Goal: Check status: Check status

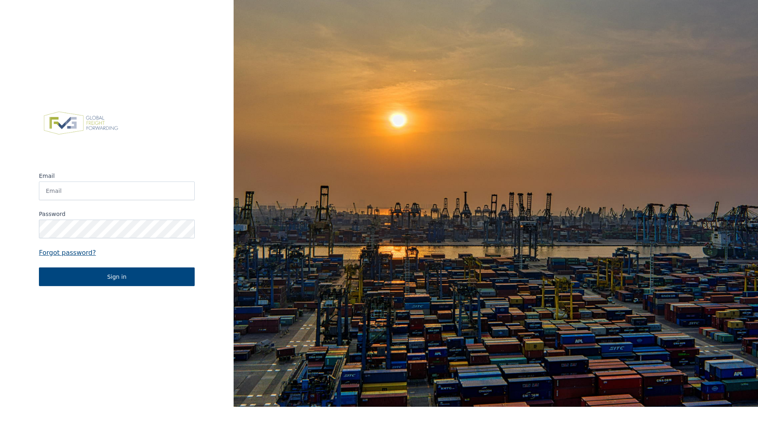
click at [105, 180] on label "Email" at bounding box center [117, 176] width 156 height 8
click at [105, 182] on input "Email" at bounding box center [117, 191] width 156 height 19
click at [103, 195] on input "Email" at bounding box center [117, 191] width 156 height 19
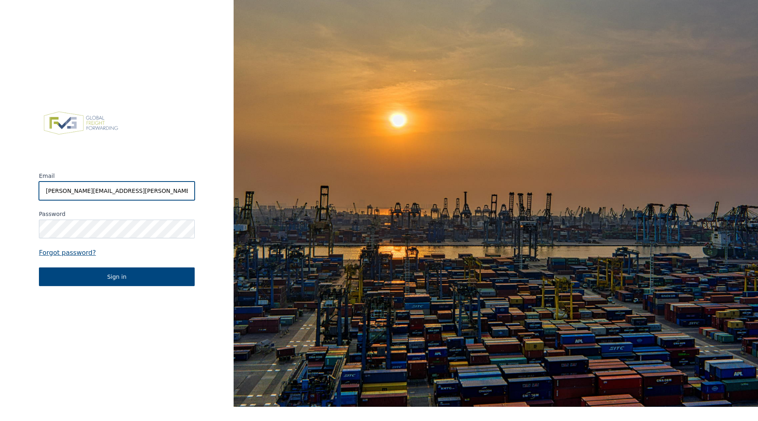
type input "[PERSON_NAME][EMAIL_ADDRESS][PERSON_NAME][DOMAIN_NAME]"
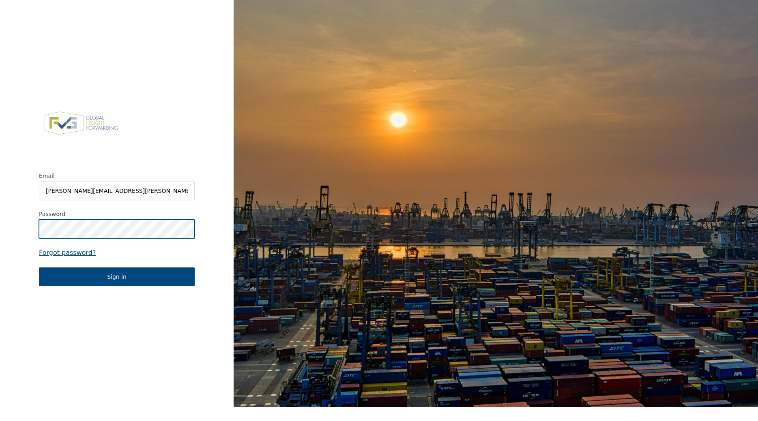
click at [39, 268] on button "Sign in" at bounding box center [117, 277] width 156 height 19
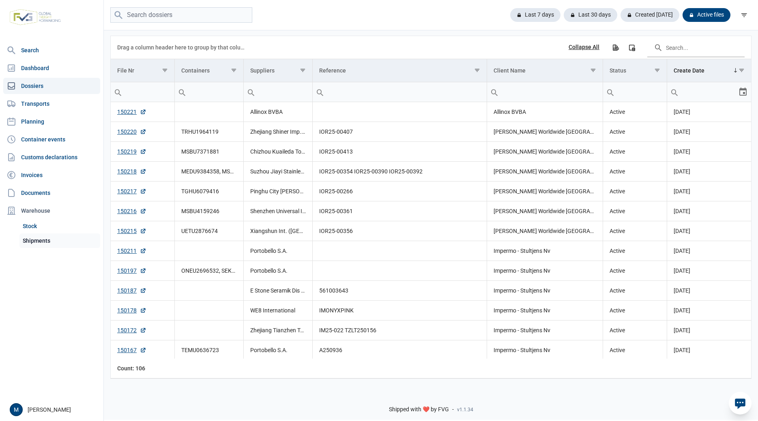
click at [35, 242] on link "Shipments" at bounding box center [59, 241] width 81 height 15
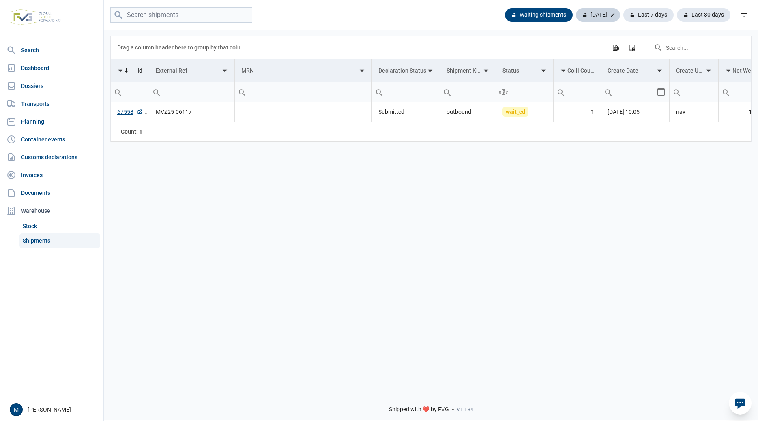
click at [604, 19] on div "[DATE]" at bounding box center [598, 15] width 44 height 14
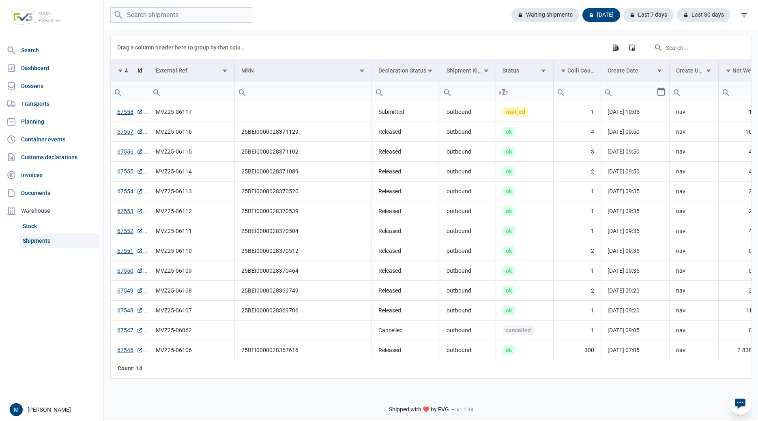
click at [58, 303] on nav "Search Dashboard Dossiers Transports Planning Container events Customs declarat…" at bounding box center [51, 220] width 103 height 356
